Goal: Task Accomplishment & Management: Complete application form

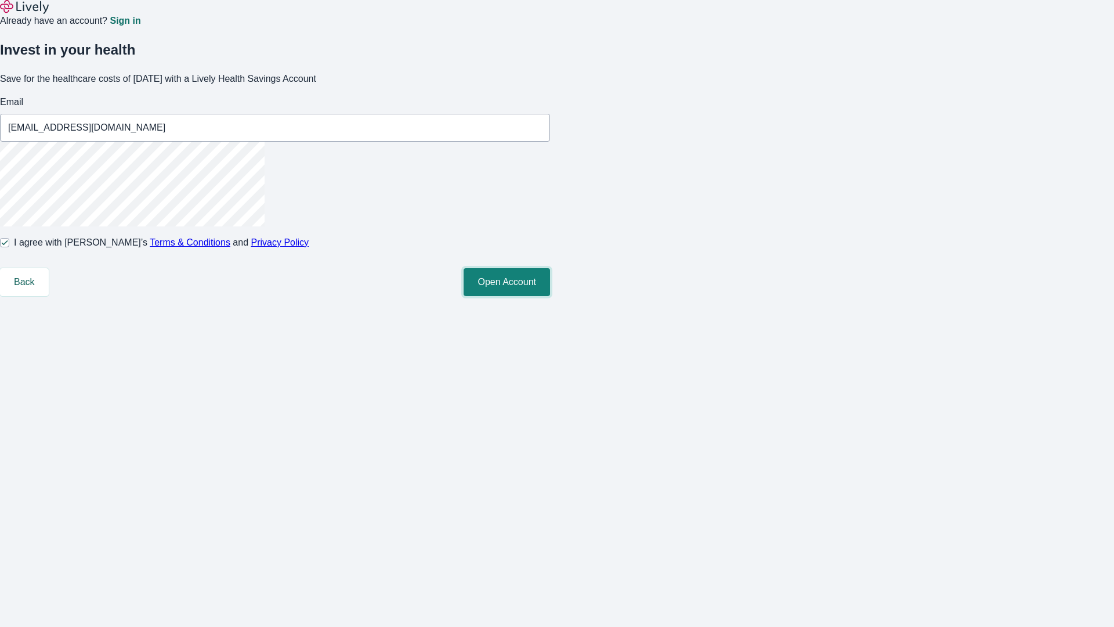
click at [550, 296] on button "Open Account" at bounding box center [507, 282] width 86 height 28
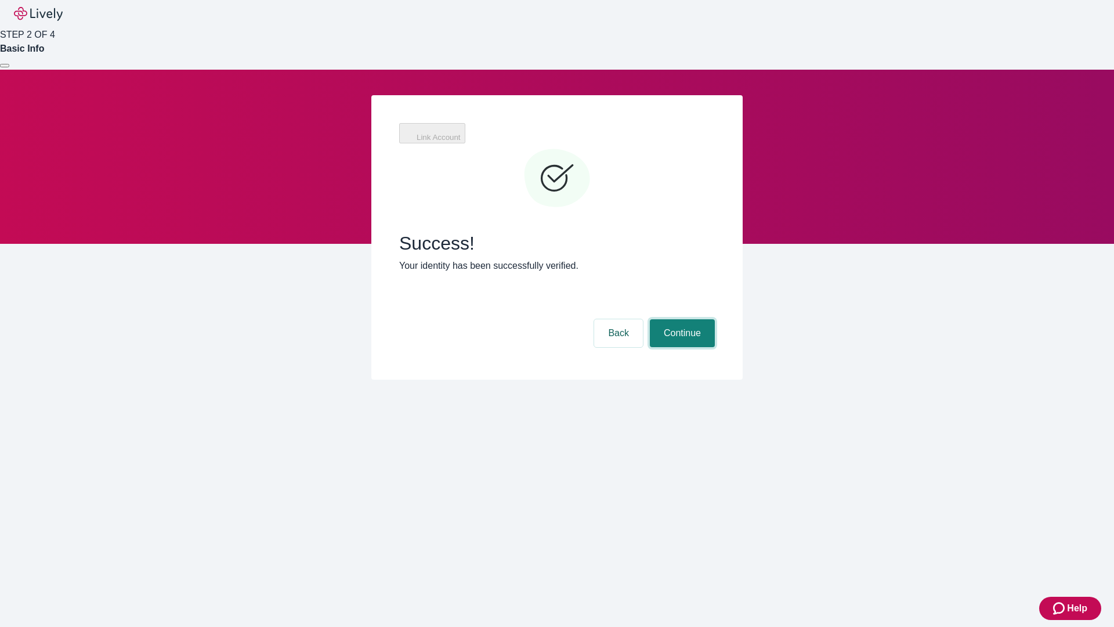
click at [681, 319] on button "Continue" at bounding box center [682, 333] width 65 height 28
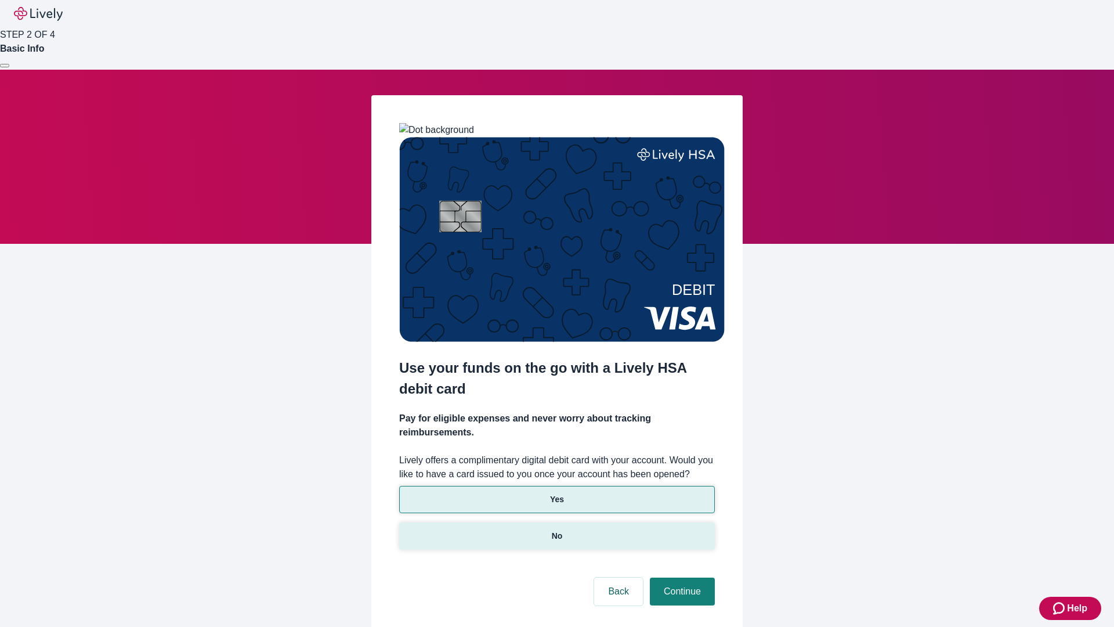
click at [557, 530] on p "No" at bounding box center [557, 536] width 11 height 12
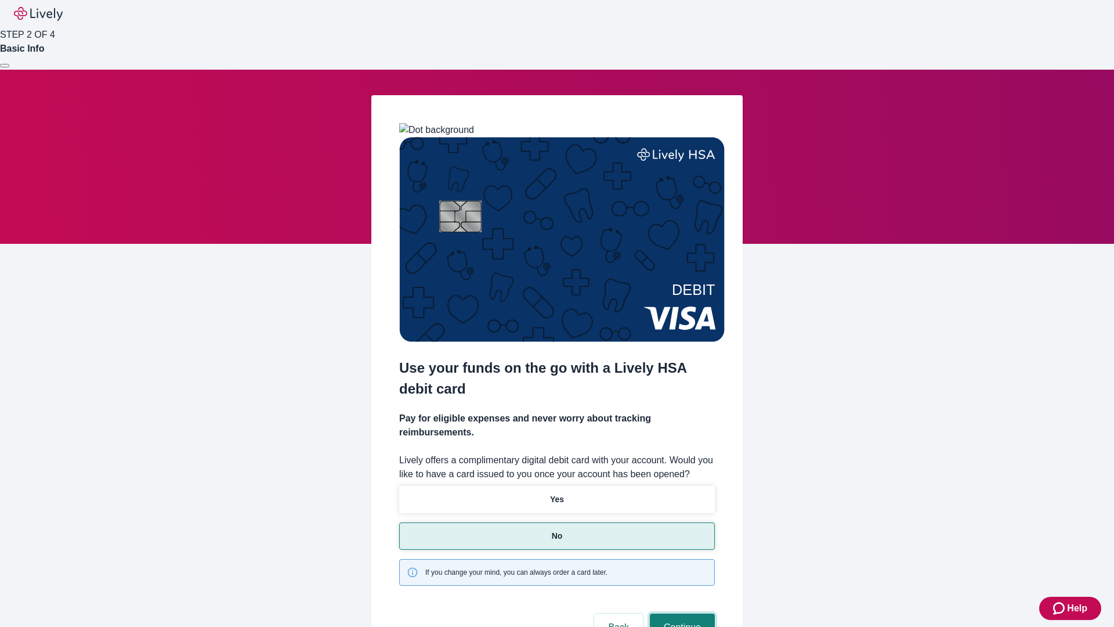
click at [681, 613] on button "Continue" at bounding box center [682, 627] width 65 height 28
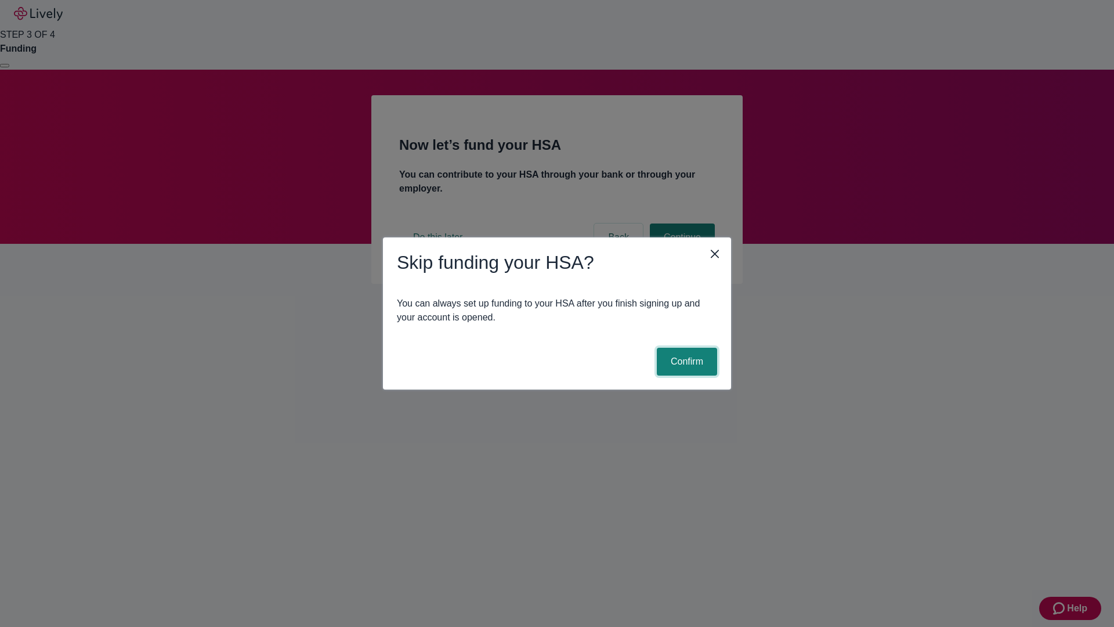
click at [685, 362] on button "Confirm" at bounding box center [687, 362] width 60 height 28
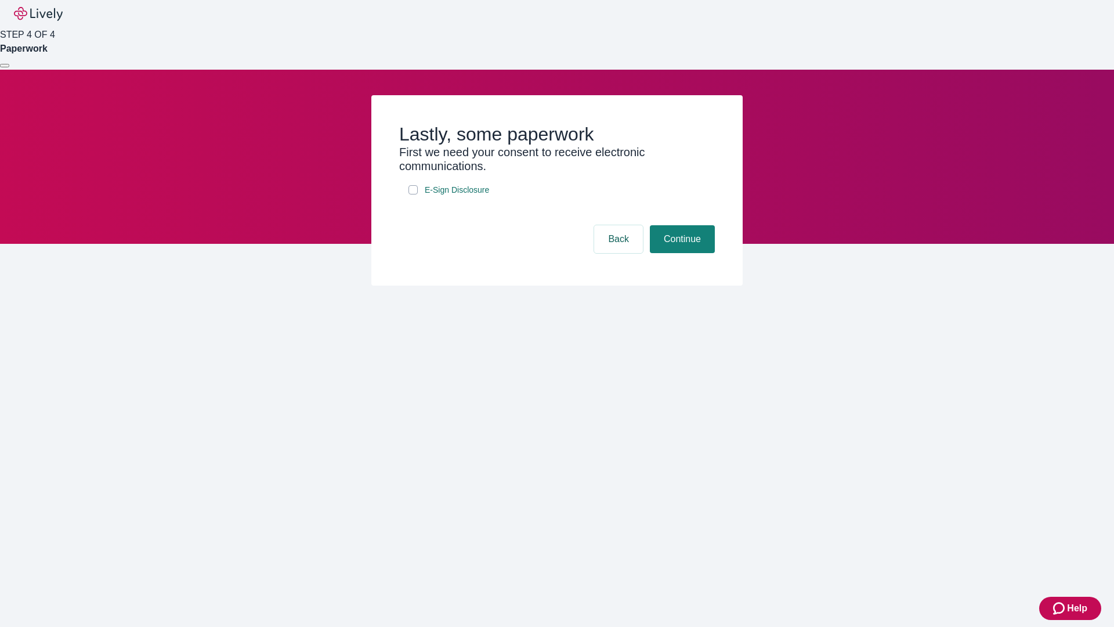
click at [413, 194] on input "E-Sign Disclosure" at bounding box center [413, 189] width 9 height 9
checkbox input "true"
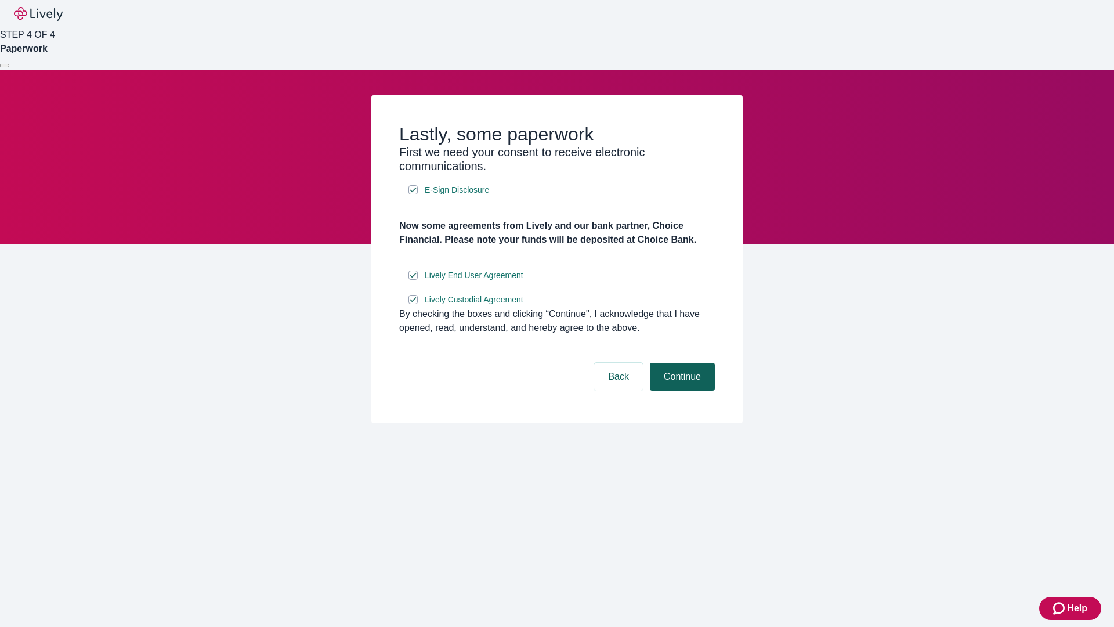
click at [681, 391] on button "Continue" at bounding box center [682, 377] width 65 height 28
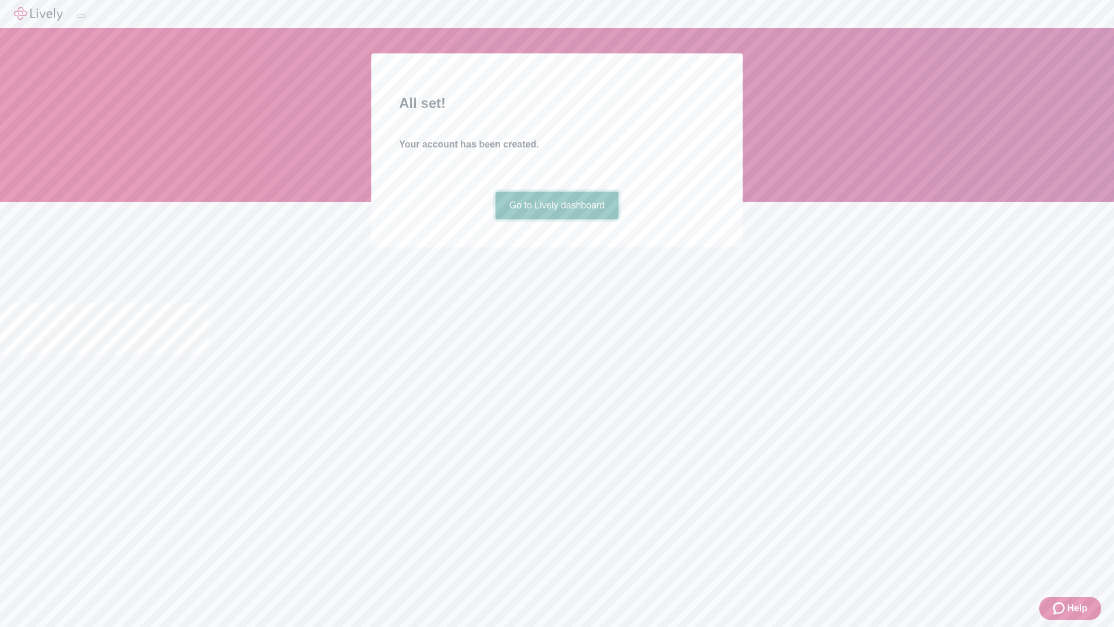
click at [557, 219] on link "Go to Lively dashboard" at bounding box center [558, 206] width 124 height 28
